Goal: Check status: Check status

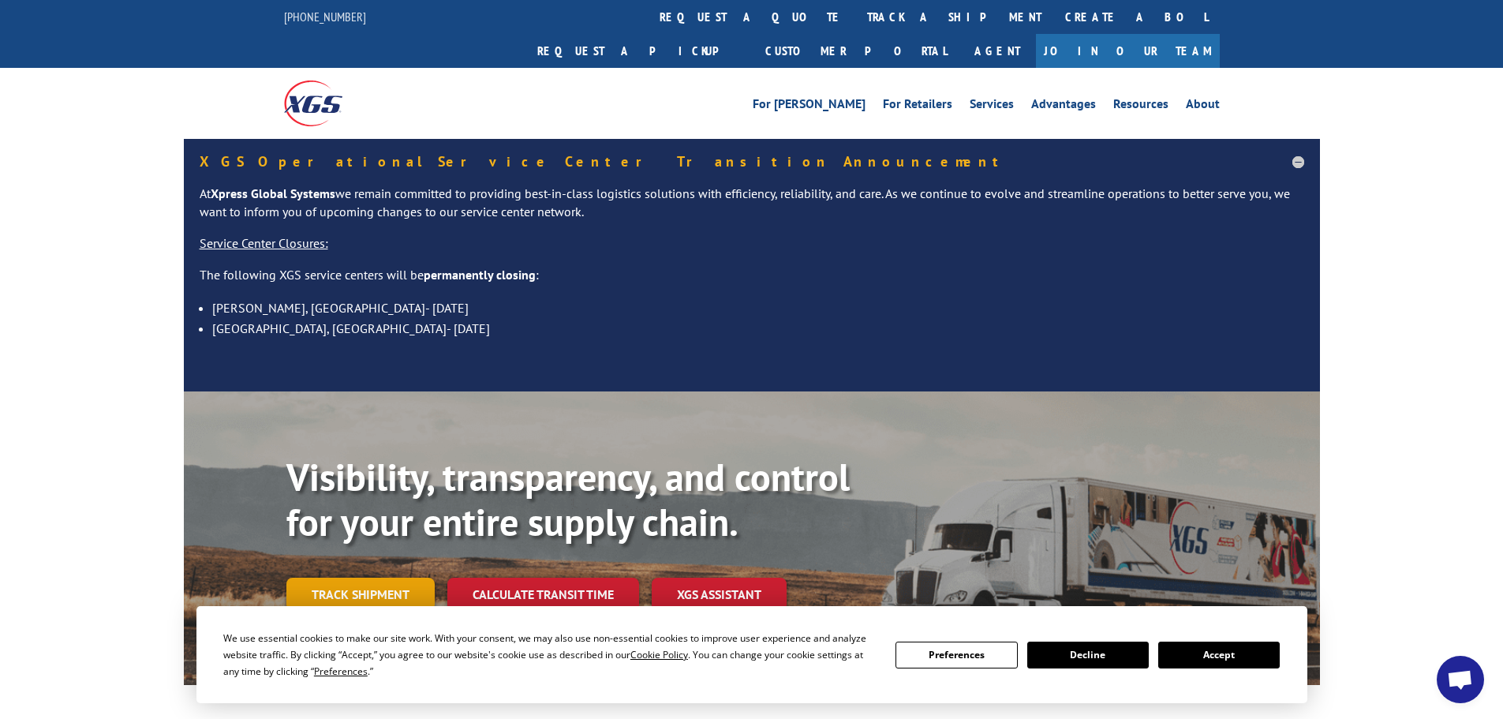
click at [334, 578] on link "Track shipment" at bounding box center [360, 594] width 148 height 33
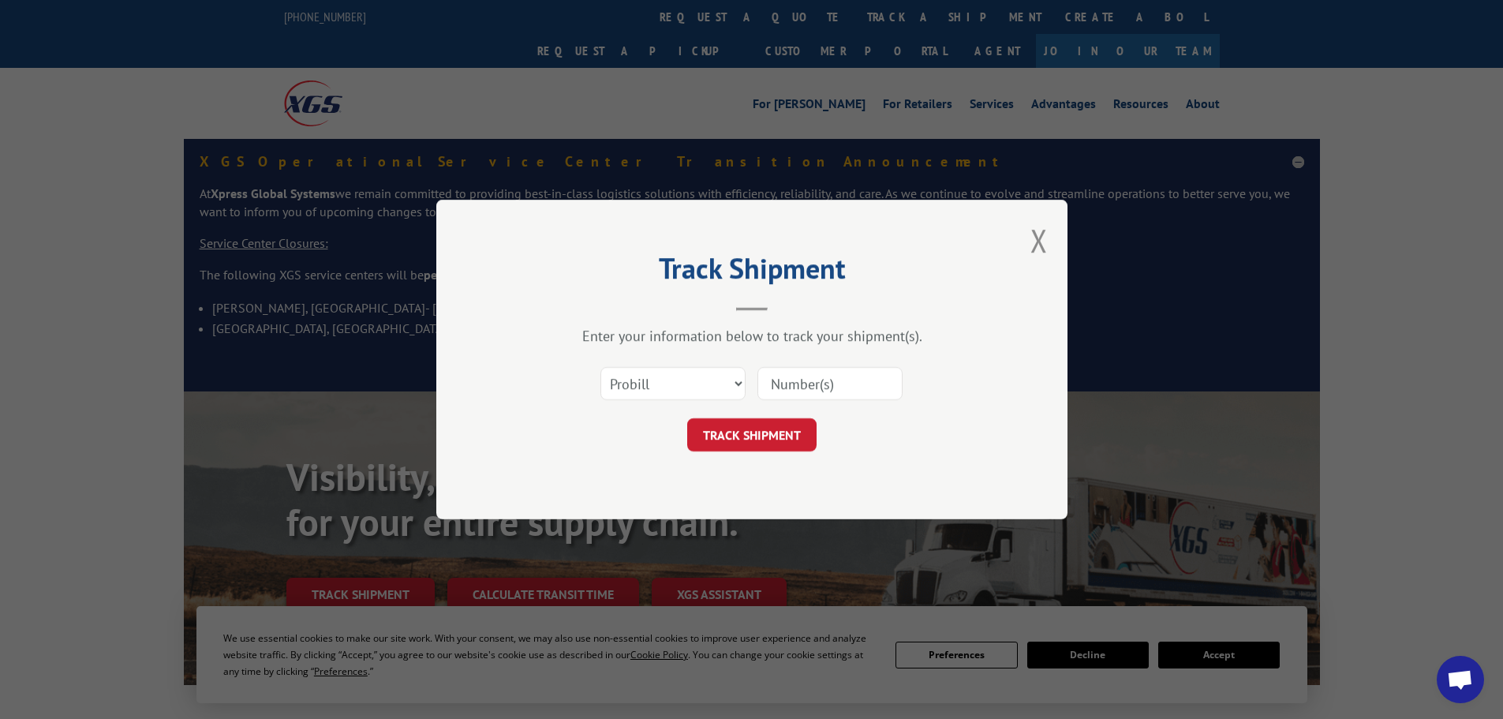
click at [792, 395] on input at bounding box center [830, 383] width 145 height 33
paste input "5158071"
type input "5158071"
click at [731, 430] on button "TRACK SHIPMENT" at bounding box center [751, 434] width 129 height 33
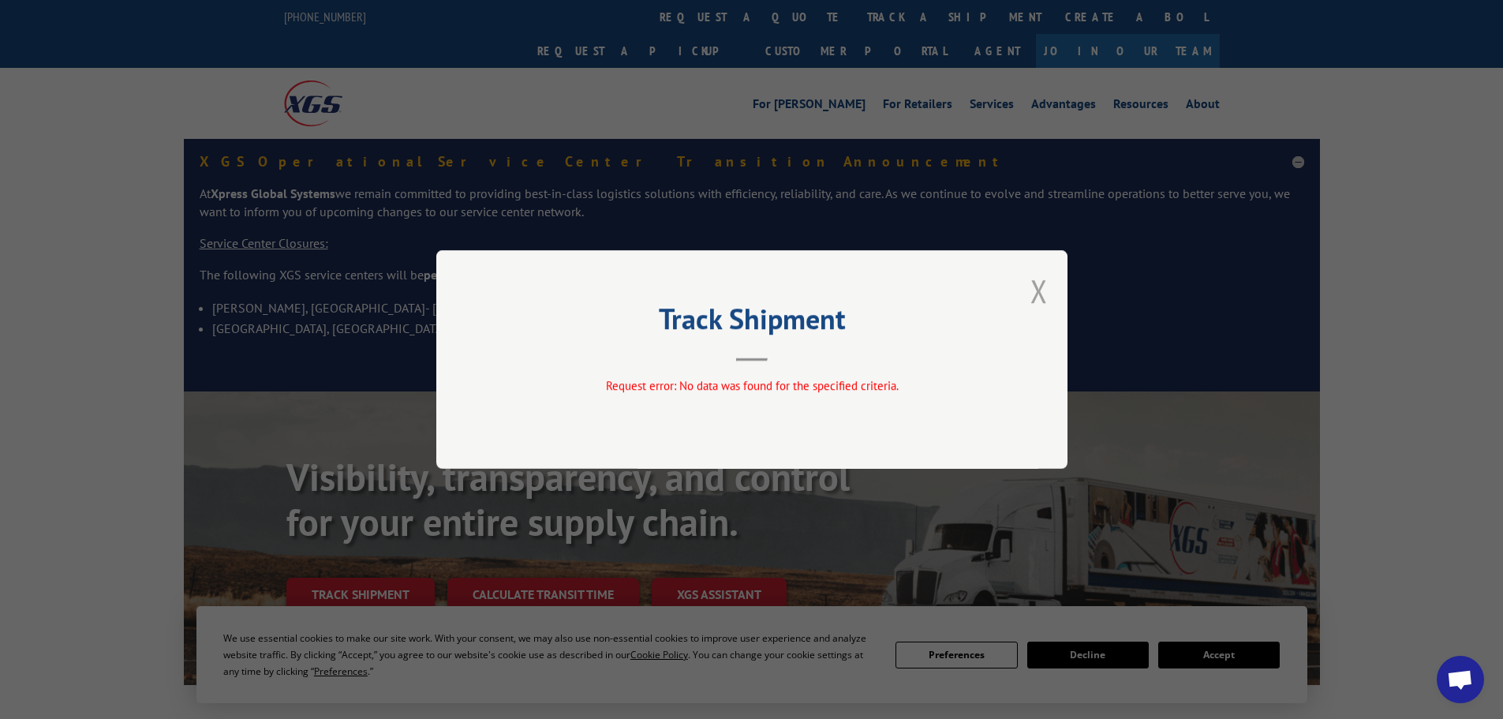
click at [1038, 292] on button "Close modal" at bounding box center [1039, 291] width 17 height 42
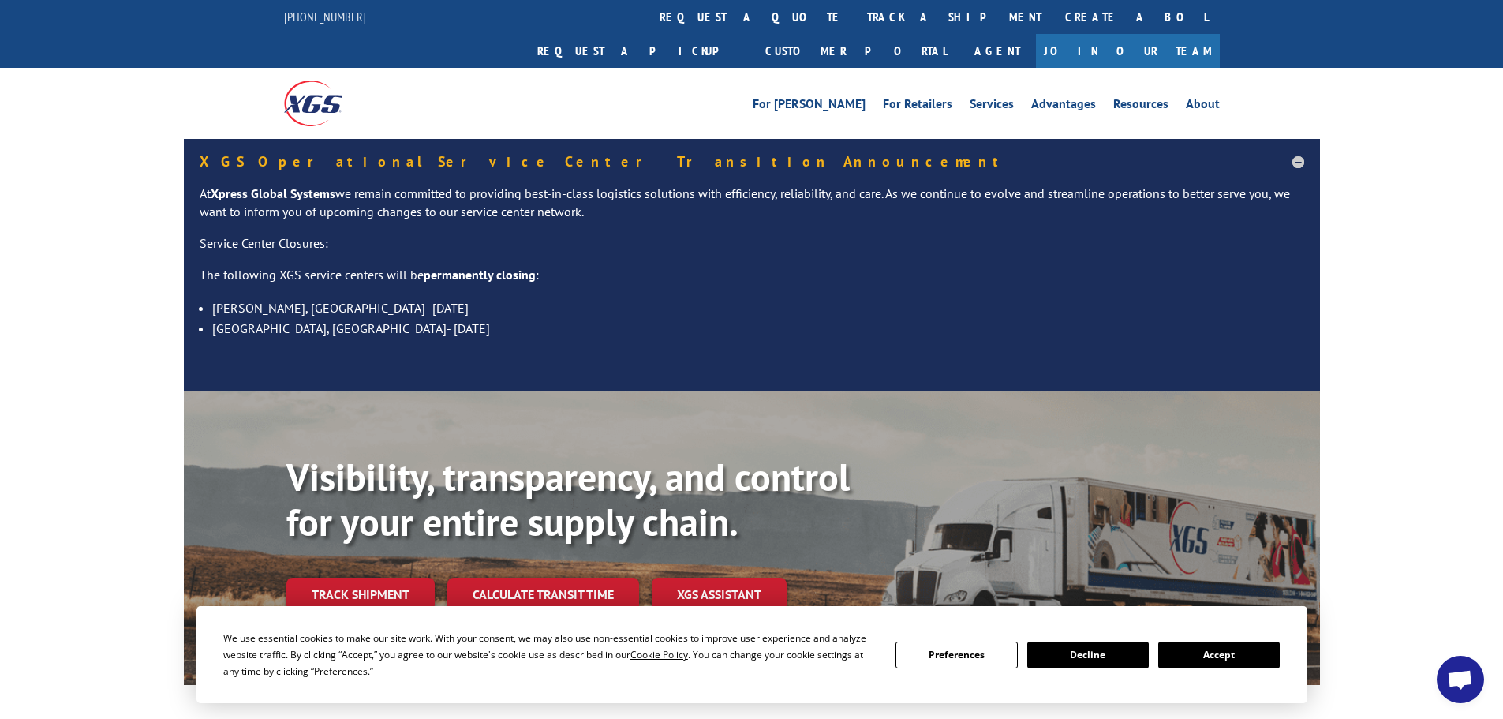
click at [333, 578] on link "Track shipment" at bounding box center [360, 594] width 148 height 33
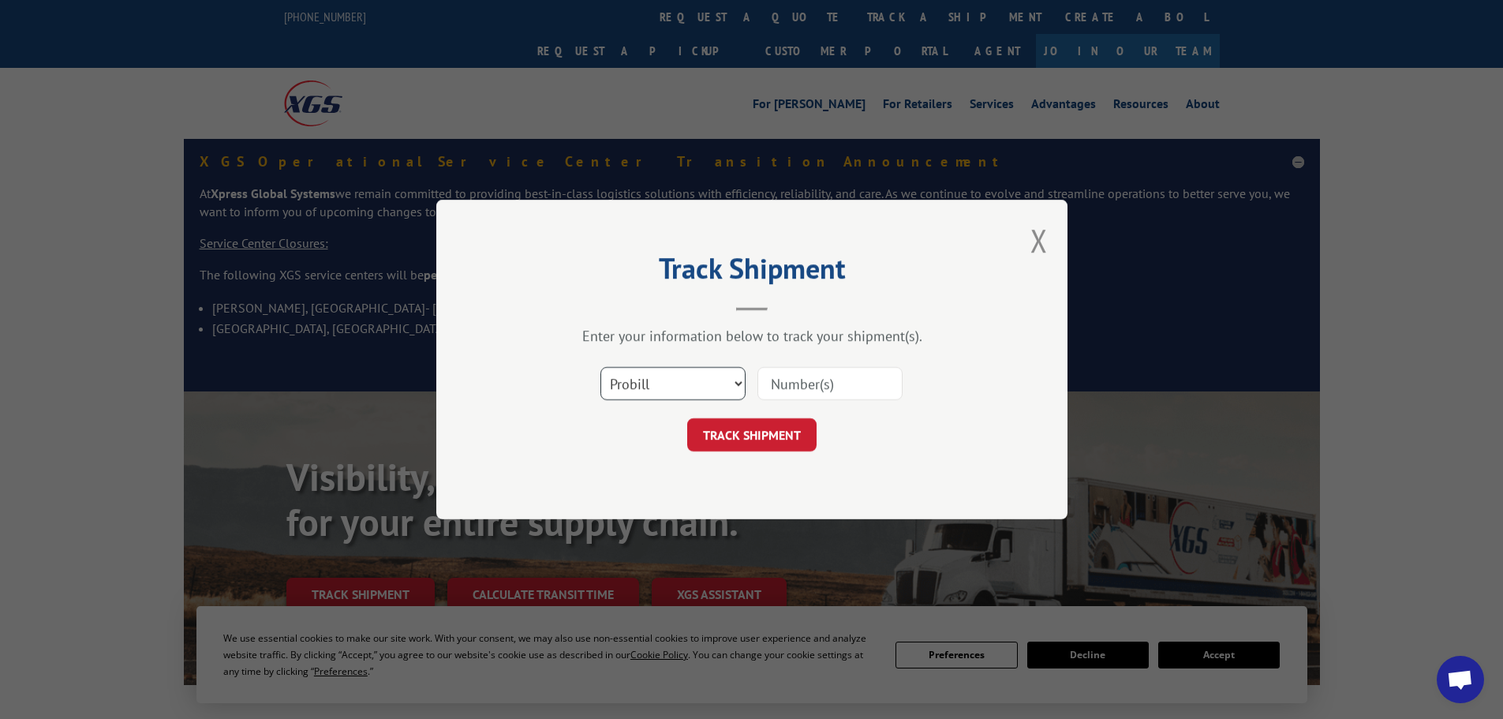
click at [736, 380] on select "Select category... Probill BOL PO" at bounding box center [673, 383] width 145 height 33
select select "bol"
click at [601, 367] on select "Select category... Probill BOL PO" at bounding box center [673, 383] width 145 height 33
click at [780, 386] on input at bounding box center [830, 383] width 145 height 33
paste input "5158071"
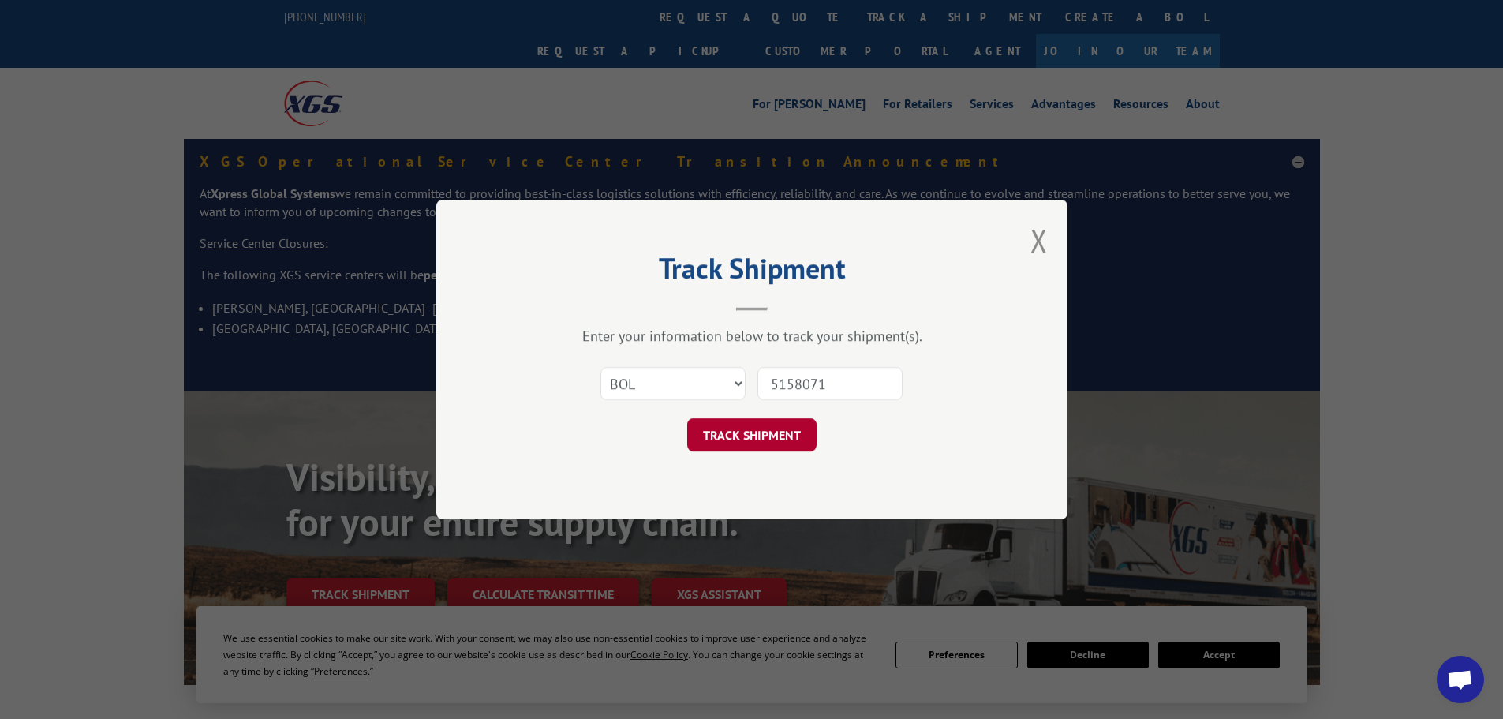
type input "5158071"
click at [776, 436] on button "TRACK SHIPMENT" at bounding box center [751, 434] width 129 height 33
